Goal: Browse casually: Explore the website without a specific task or goal

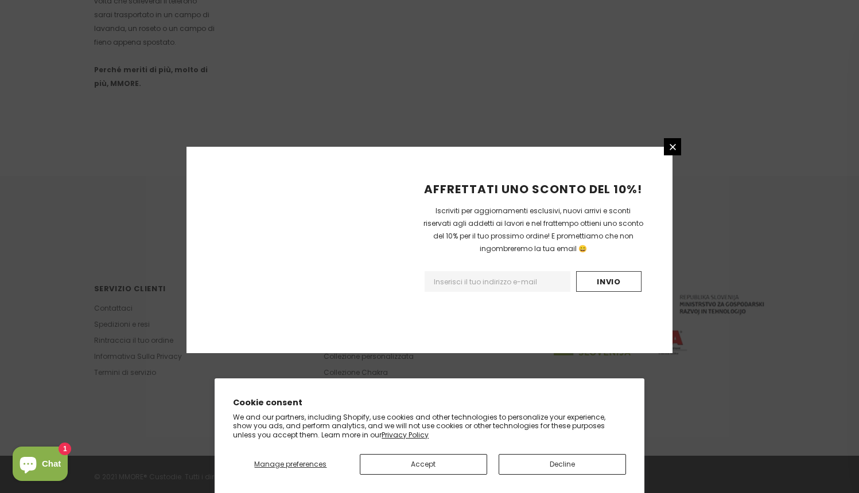
scroll to position [683, 0]
